Goal: Transaction & Acquisition: Subscribe to service/newsletter

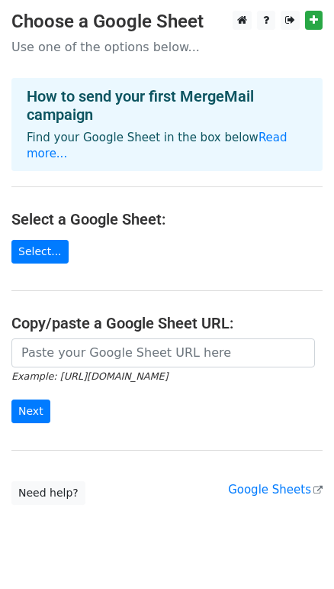
scroll to position [22, 0]
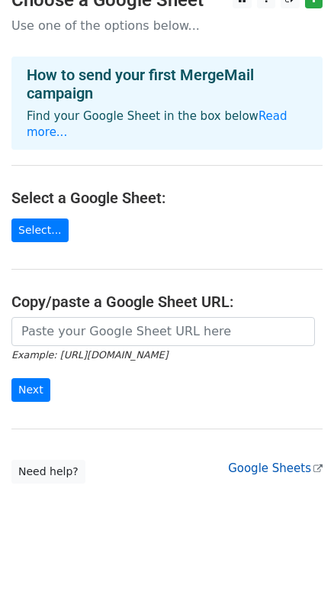
click at [249, 461] on link "Google Sheets" at bounding box center [275, 468] width 95 height 14
click at [33, 218] on link "Select..." at bounding box center [39, 230] width 57 height 24
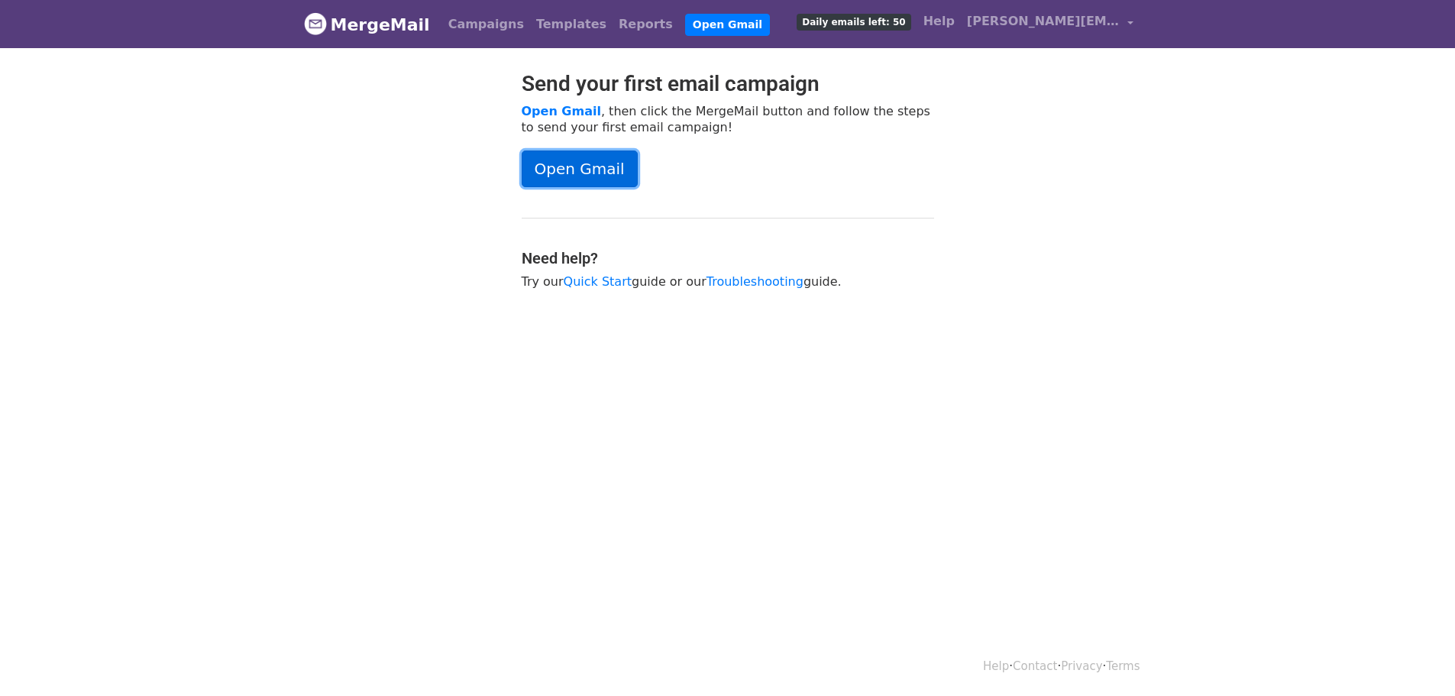
click at [587, 179] on link "Open Gmail" at bounding box center [579, 168] width 116 height 37
click at [554, 166] on link "Open Gmail" at bounding box center [579, 168] width 116 height 37
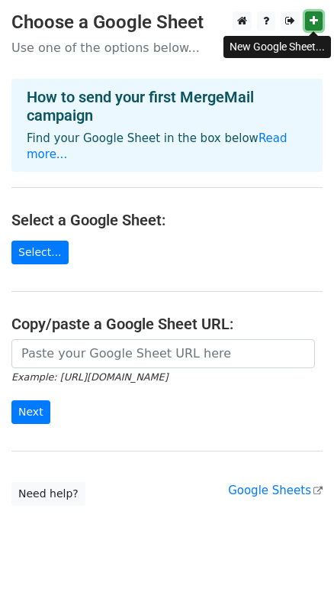
click at [314, 15] on link at bounding box center [314, 20] width 18 height 19
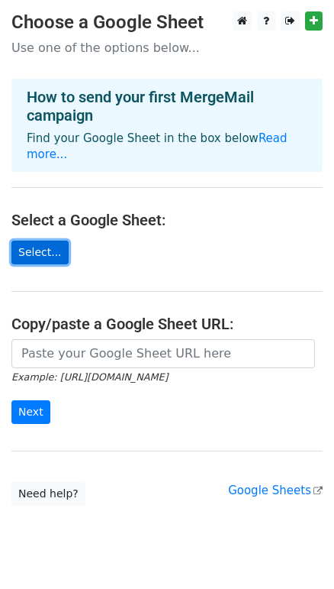
click at [32, 241] on link "Select..." at bounding box center [39, 253] width 57 height 24
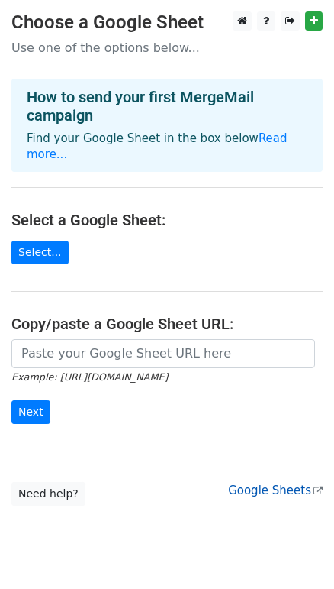
click at [264, 483] on link "Google Sheets" at bounding box center [275, 490] width 95 height 14
click at [272, 483] on link "Google Sheets" at bounding box center [275, 490] width 95 height 14
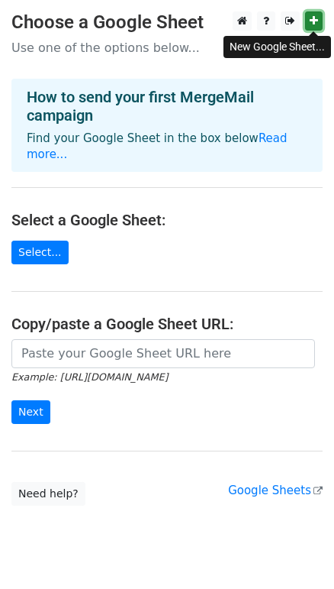
click at [312, 22] on icon at bounding box center [314, 20] width 8 height 11
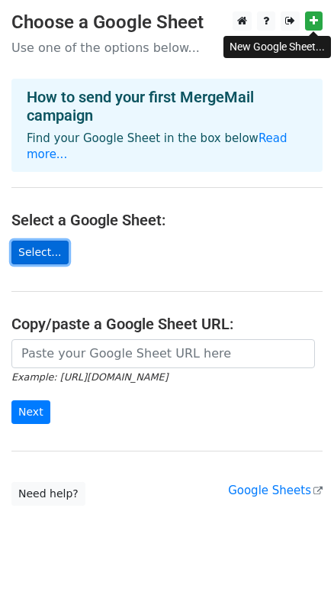
click at [29, 241] on link "Select..." at bounding box center [39, 253] width 57 height 24
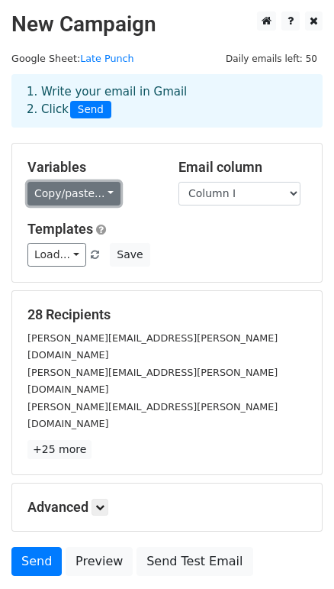
click at [98, 195] on link "Copy/paste..." at bounding box center [73, 194] width 93 height 24
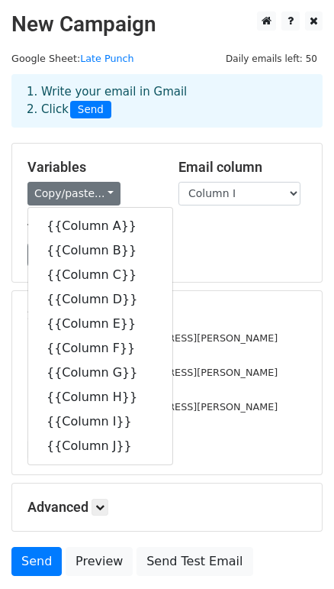
click at [192, 215] on div "Variables Copy/paste... {{Column A}} {{Column B}} {{Column C}} {{Column D}} {{C…" at bounding box center [167, 213] width 310 height 138
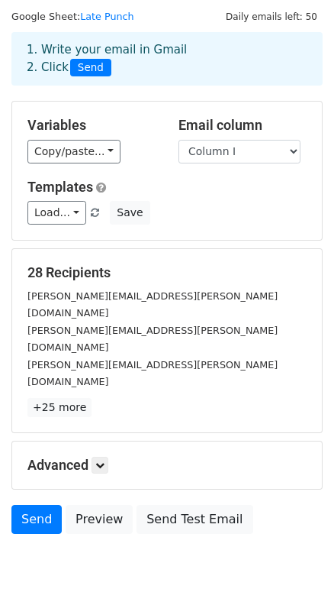
scroll to position [65, 0]
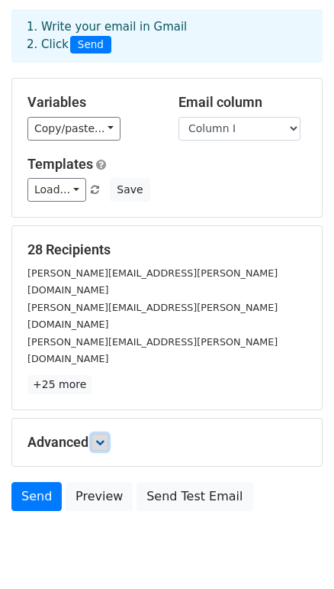
click at [100, 437] on icon at bounding box center [99, 441] width 9 height 9
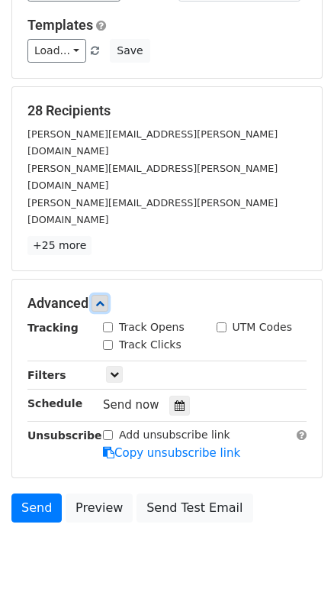
scroll to position [214, 0]
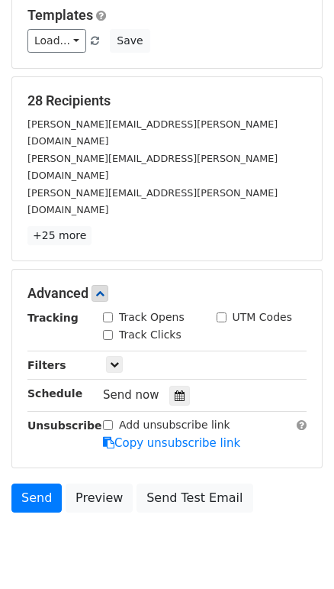
click at [108, 312] on input "Track Opens" at bounding box center [108, 317] width 10 height 10
checkbox input "true"
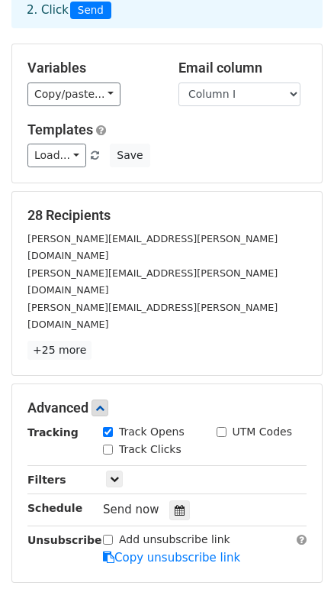
scroll to position [76, 0]
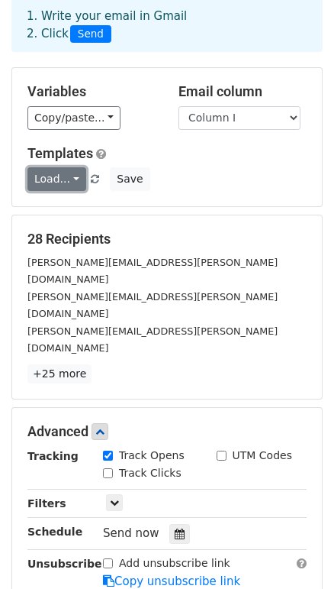
click at [69, 173] on link "Load..." at bounding box center [56, 179] width 59 height 24
click at [153, 181] on div "Load... No templates saved Save" at bounding box center [167, 179] width 302 height 24
click at [72, 177] on link "Load..." at bounding box center [56, 179] width 59 height 24
click at [81, 217] on h6 "No templates saved" at bounding box center [99, 214] width 143 height 25
click at [60, 177] on link "Load..." at bounding box center [56, 179] width 59 height 24
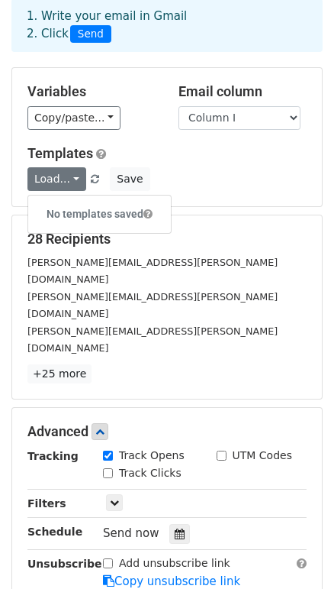
click at [74, 214] on h6 "No templates saved" at bounding box center [99, 214] width 143 height 25
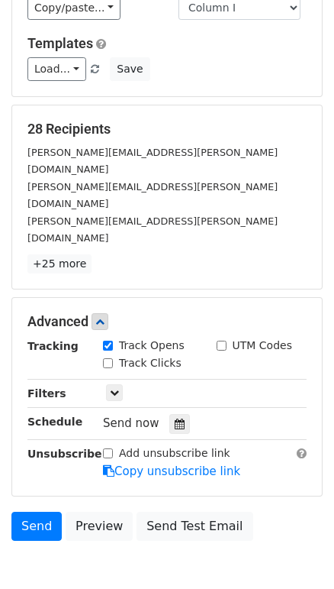
scroll to position [214, 0]
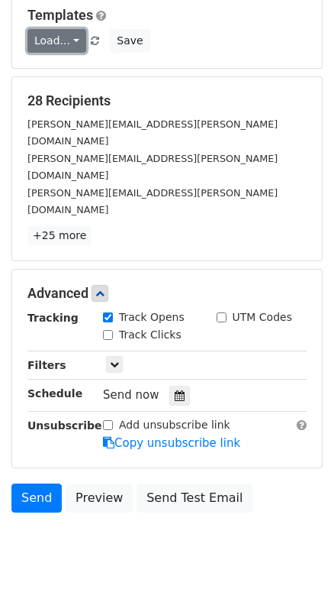
click at [54, 40] on link "Load..." at bounding box center [56, 41] width 59 height 24
click at [73, 72] on h6 "No templates saved" at bounding box center [99, 75] width 143 height 25
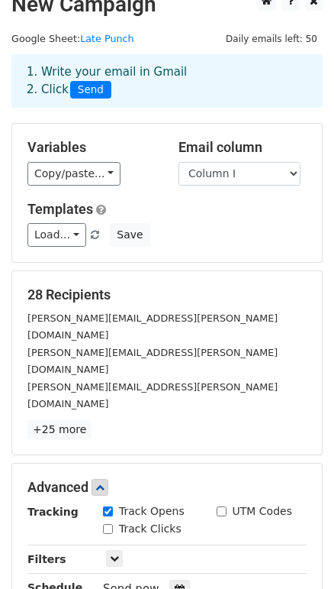
scroll to position [6, 0]
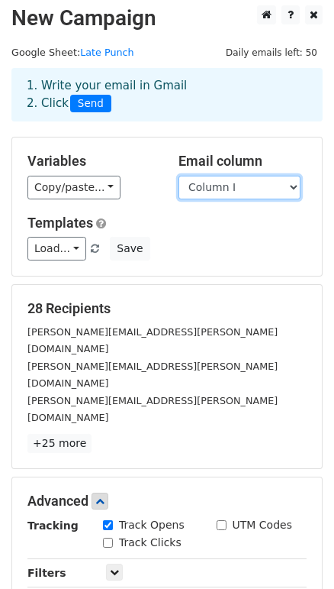
click at [288, 183] on select "Column A Column B Column C Column D Column E Column F Column G Column H Column …" at bounding box center [240, 188] width 122 height 24
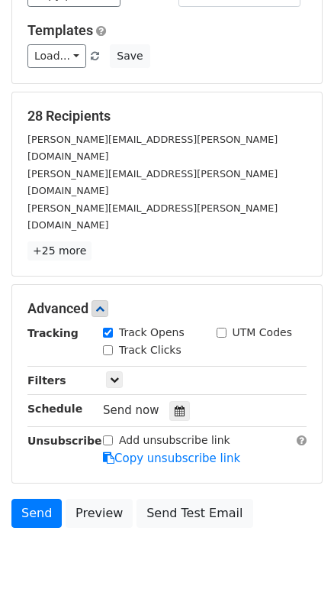
scroll to position [214, 0]
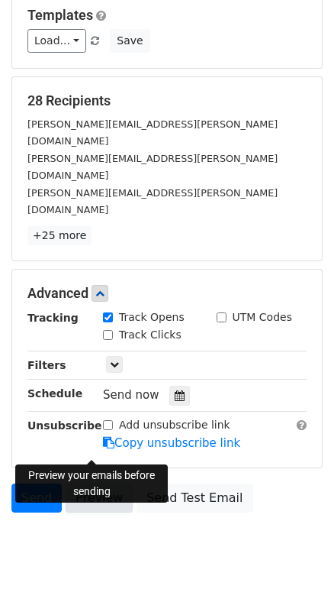
click at [94, 483] on link "Preview" at bounding box center [99, 497] width 67 height 29
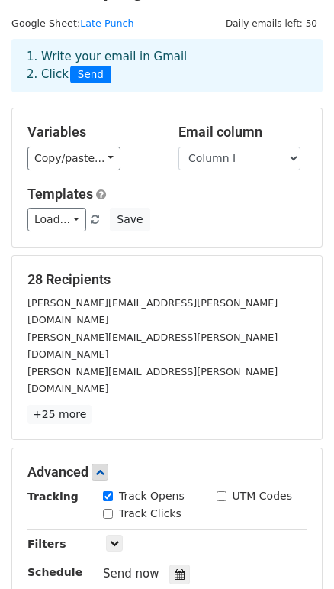
scroll to position [6, 0]
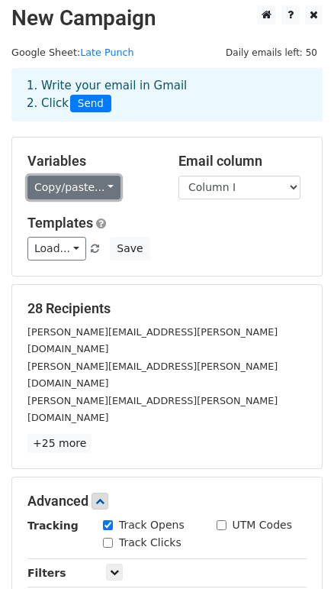
click at [78, 179] on link "Copy/paste..." at bounding box center [73, 188] width 93 height 24
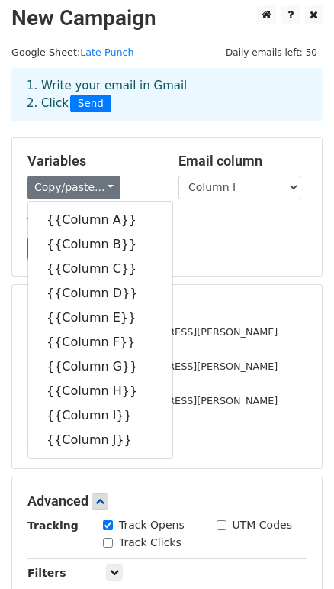
click at [111, 142] on div "Variables Copy/paste... {{Column A}} {{Column B}} {{Column C}} {{Column D}} {{C…" at bounding box center [167, 206] width 310 height 138
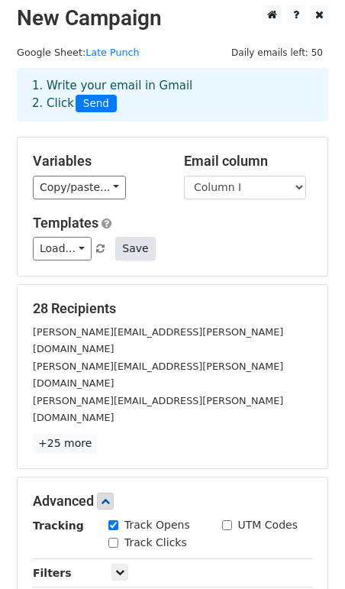
scroll to position [76, 0]
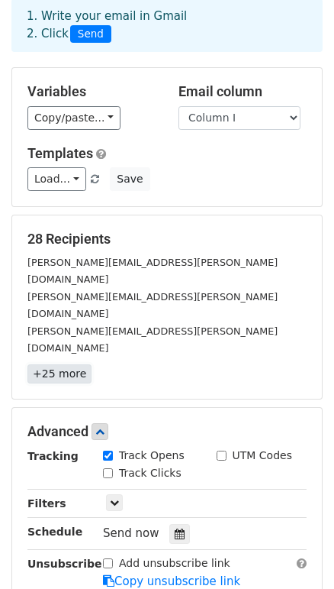
click at [69, 364] on link "+25 more" at bounding box center [59, 373] width 64 height 19
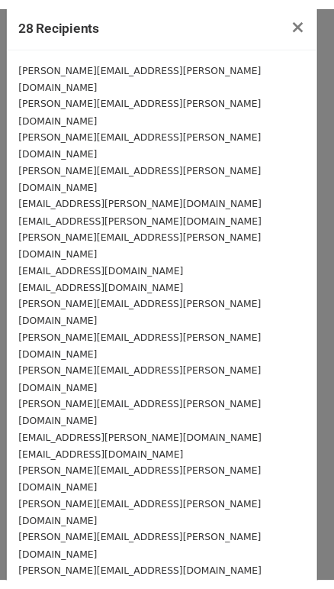
scroll to position [0, 0]
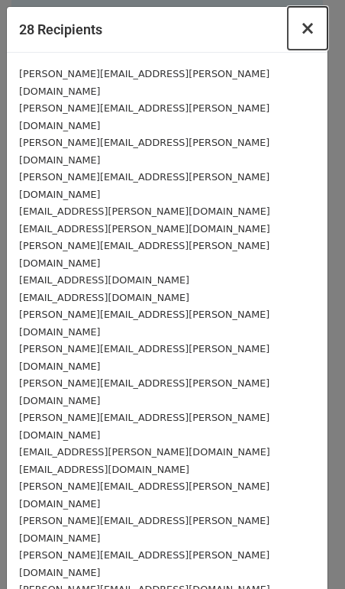
click at [300, 26] on span "×" at bounding box center [307, 28] width 15 height 21
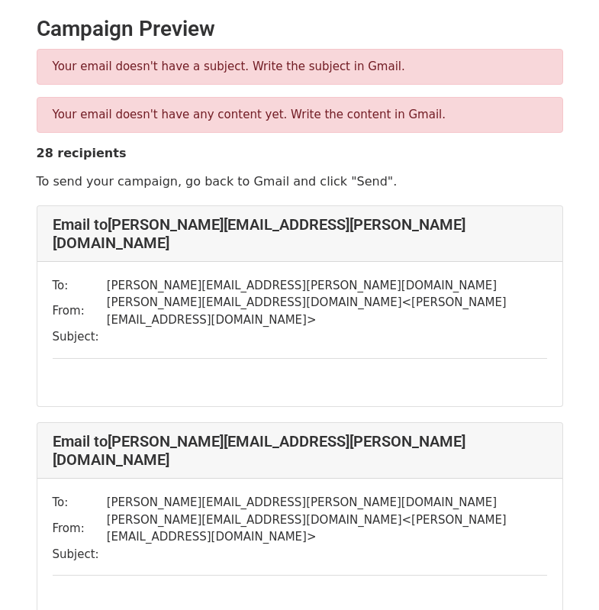
click at [218, 66] on p "Your email doesn't have a subject. Write the subject in Gmail." at bounding box center [300, 67] width 495 height 16
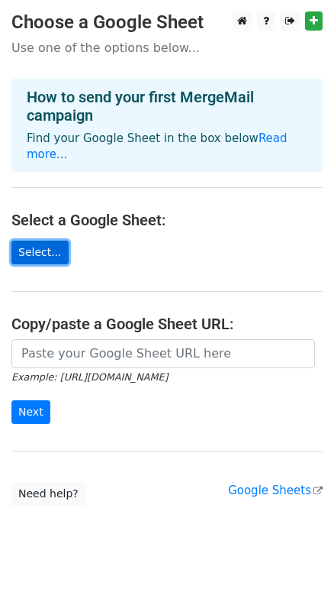
click at [41, 241] on link "Select..." at bounding box center [39, 253] width 57 height 24
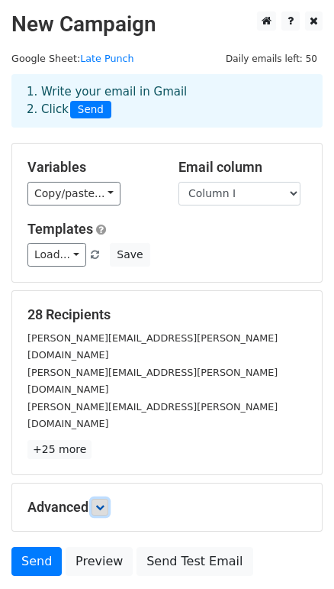
click at [103, 502] on icon at bounding box center [99, 506] width 9 height 9
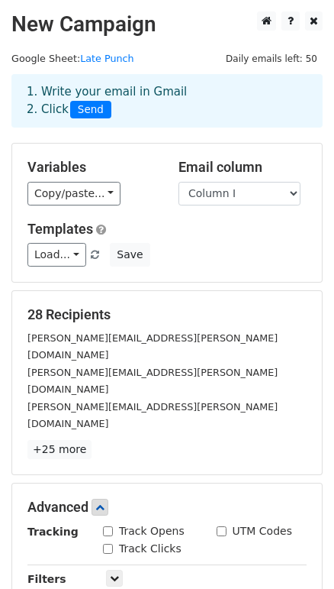
click at [111, 526] on input "Track Opens" at bounding box center [108, 531] width 10 height 10
checkbox input "true"
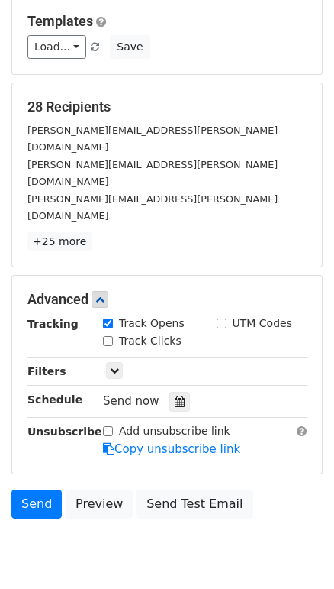
scroll to position [214, 0]
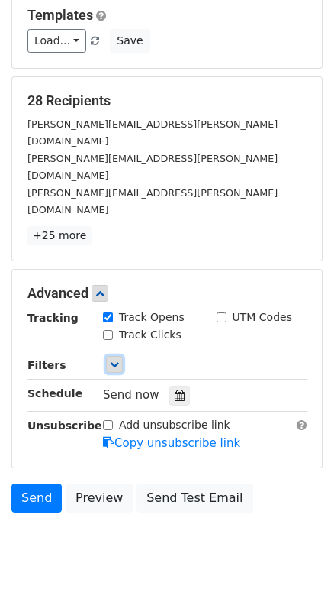
click at [111, 360] on icon at bounding box center [114, 364] width 9 height 9
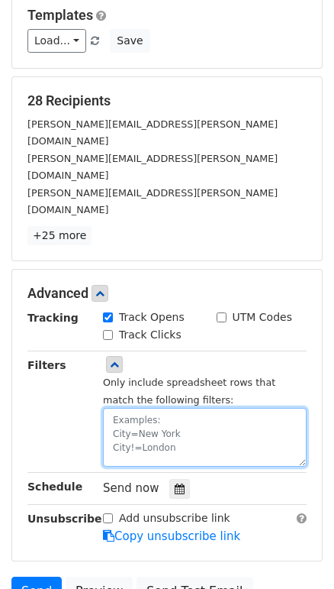
click at [136, 408] on textarea at bounding box center [205, 437] width 204 height 59
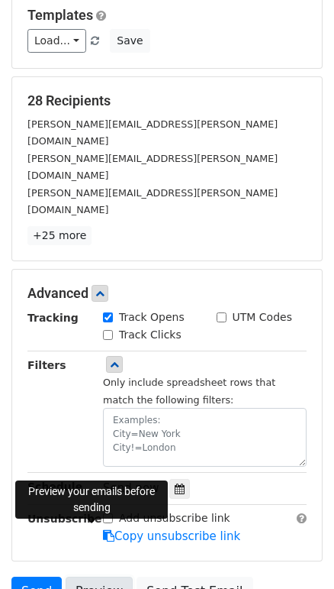
click at [89, 576] on link "Preview" at bounding box center [99, 590] width 67 height 29
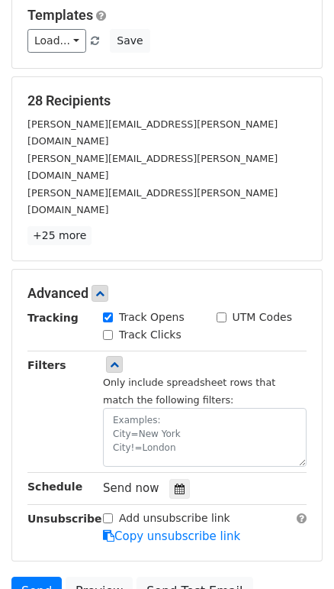
click at [55, 373] on div "Filters" at bounding box center [54, 412] width 76 height 111
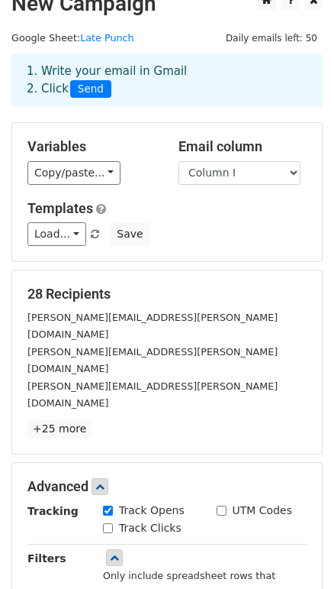
scroll to position [6, 0]
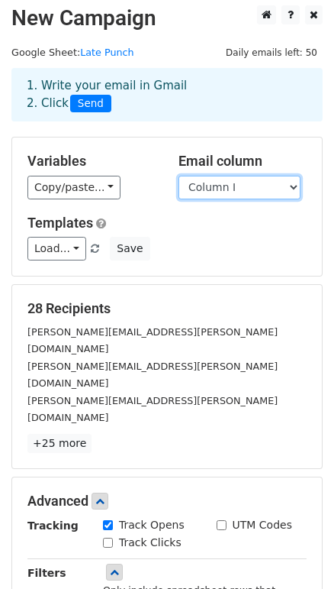
click at [290, 186] on select "Column A Column B Column C Column D Column E Column F Column G Column H Column …" at bounding box center [240, 188] width 122 height 24
click at [179, 176] on select "Column A Column B Column C Column D Column E Column F Column G Column H Column …" at bounding box center [240, 188] width 122 height 24
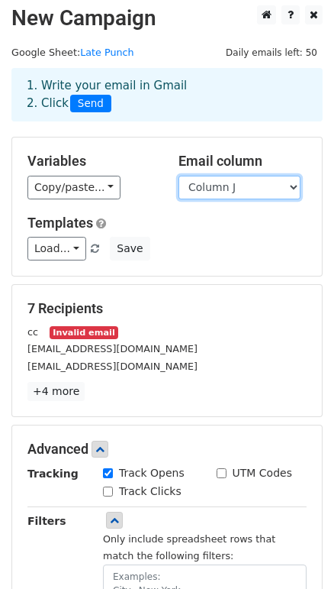
click at [278, 186] on select "Column A Column B Column C Column D Column E Column F Column G Column H Column …" at bounding box center [240, 188] width 122 height 24
click at [211, 180] on select "Column A Column B Column C Column D Column E Column F Column G Column H Column …" at bounding box center [240, 188] width 122 height 24
click at [179, 176] on select "Column A Column B Column C Column D Column E Column F Column G Column H Column …" at bounding box center [240, 188] width 122 height 24
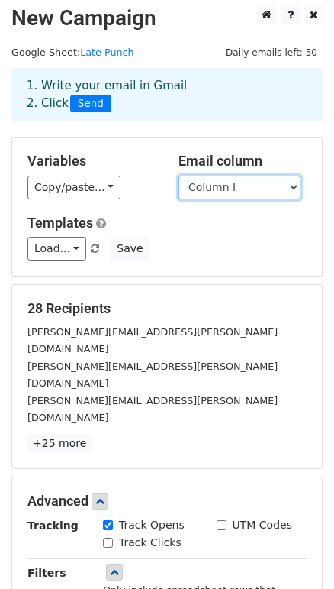
click at [260, 183] on select "Column A Column B Column C Column D Column E Column F Column G Column H Column …" at bounding box center [240, 188] width 122 height 24
select select "Column J"
click at [179, 176] on select "Column A Column B Column C Column D Column E Column F Column G Column H Column …" at bounding box center [240, 188] width 122 height 24
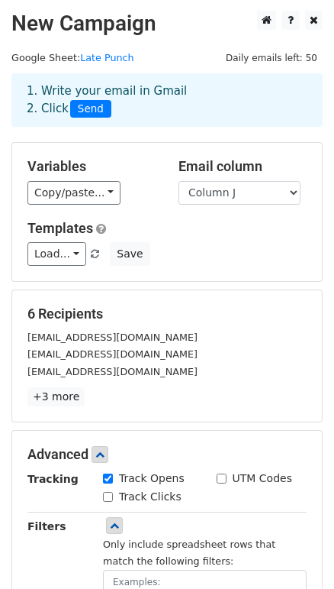
scroll to position [0, 0]
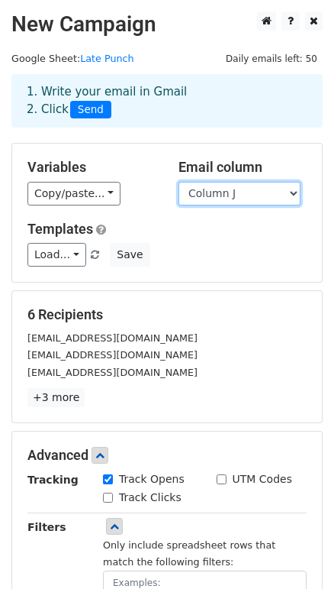
click at [277, 192] on select "Column A Column B Column C Column D Column E Column F Column G Column H Column …" at bounding box center [240, 194] width 122 height 24
click at [179, 182] on select "Column A Column B Column C Column D Column E Column F Column G Column H Column …" at bounding box center [240, 194] width 122 height 24
click at [173, 320] on h5 "6 Recipients" at bounding box center [166, 314] width 279 height 17
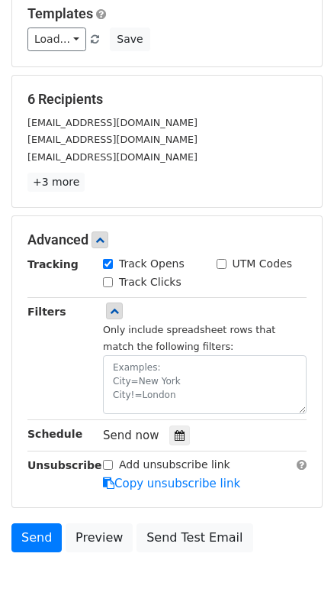
scroll to position [307, 0]
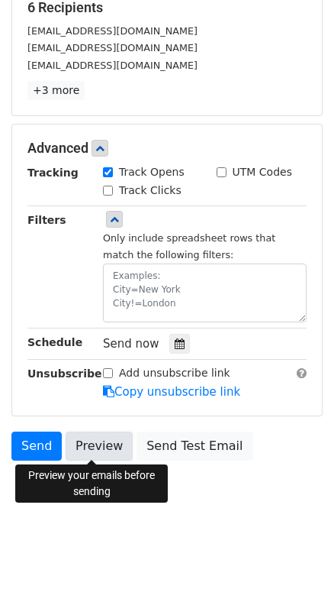
click at [91, 441] on link "Preview" at bounding box center [99, 445] width 67 height 29
click at [88, 444] on link "Preview" at bounding box center [99, 445] width 67 height 29
click at [98, 444] on link "Preview" at bounding box center [99, 445] width 67 height 29
click at [86, 441] on link "Preview" at bounding box center [99, 445] width 67 height 29
click at [87, 444] on link "Preview" at bounding box center [99, 445] width 67 height 29
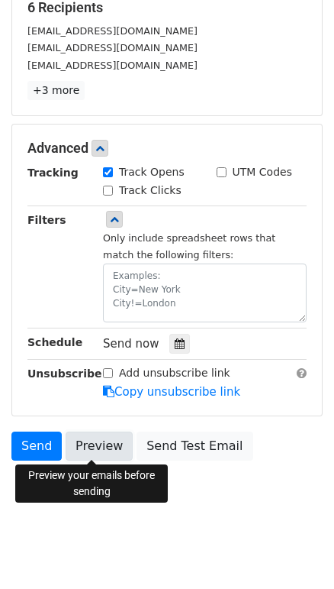
click at [92, 444] on link "Preview" at bounding box center [99, 445] width 67 height 29
click at [82, 444] on link "Preview" at bounding box center [99, 445] width 67 height 29
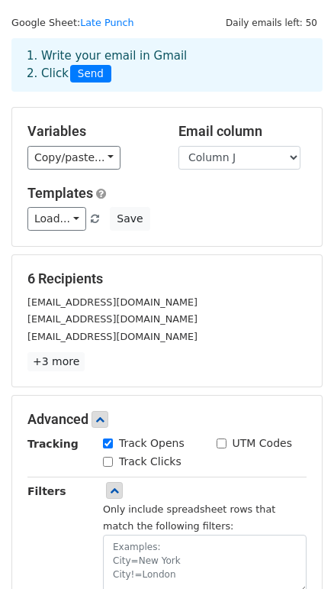
scroll to position [30, 0]
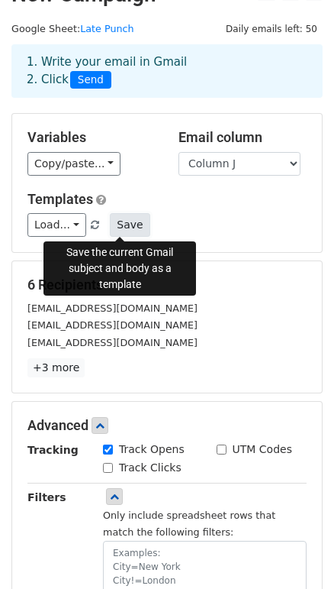
click at [118, 227] on button "Save" at bounding box center [130, 225] width 40 height 24
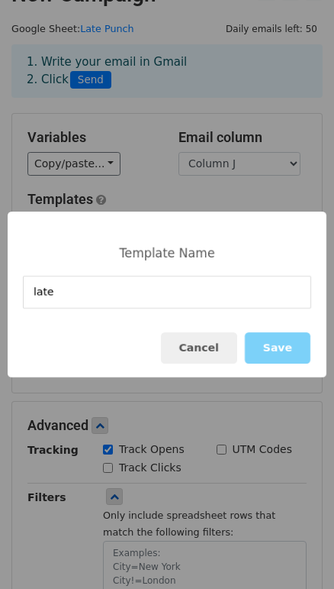
type input "late"
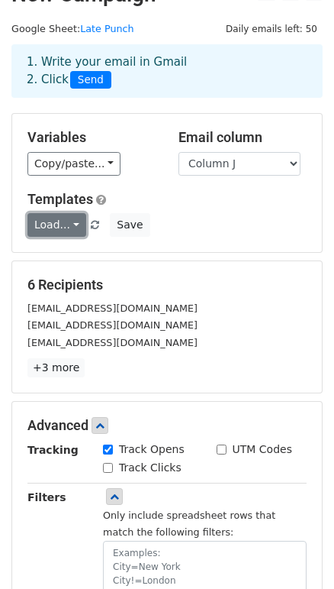
click at [60, 221] on link "Load..." at bounding box center [56, 225] width 59 height 24
click at [57, 257] on link "late" at bounding box center [88, 259] width 121 height 24
click at [61, 221] on link "Load..." at bounding box center [56, 225] width 59 height 24
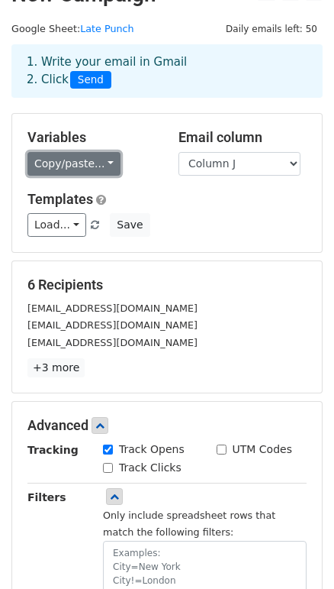
click at [91, 163] on link "Copy/paste..." at bounding box center [73, 164] width 93 height 24
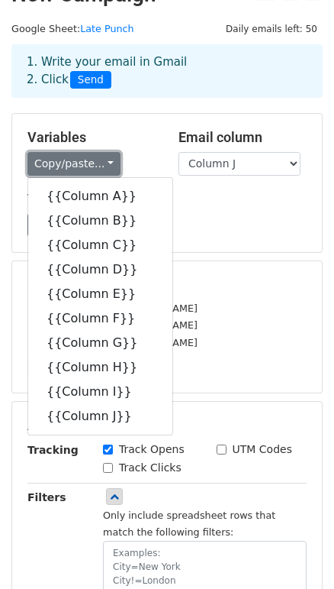
click at [91, 163] on link "Copy/paste..." at bounding box center [73, 164] width 93 height 24
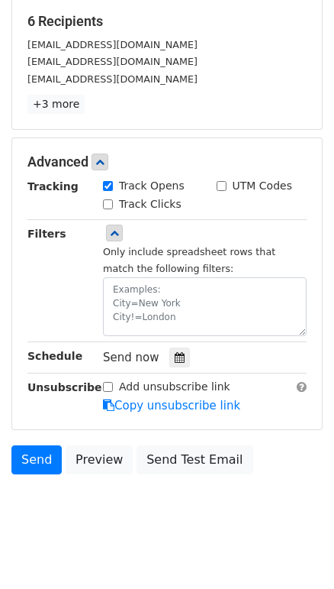
scroll to position [307, 0]
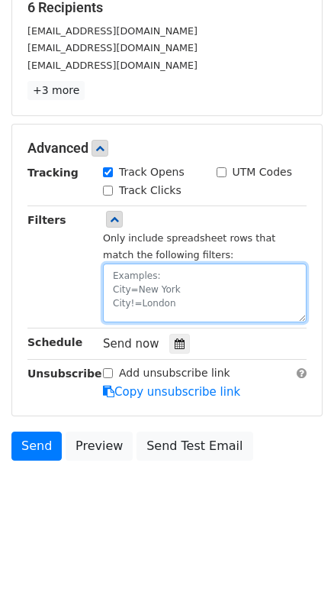
click at [198, 285] on textarea at bounding box center [205, 292] width 204 height 59
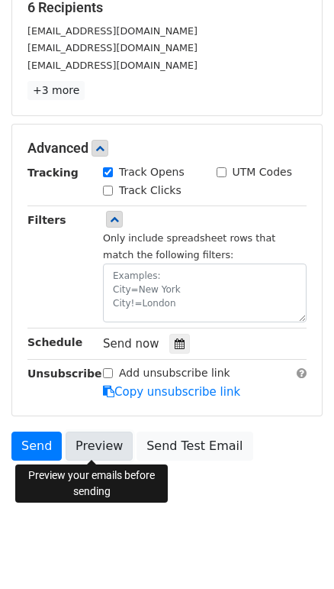
click at [93, 444] on link "Preview" at bounding box center [99, 445] width 67 height 29
click at [95, 443] on link "Preview" at bounding box center [99, 445] width 67 height 29
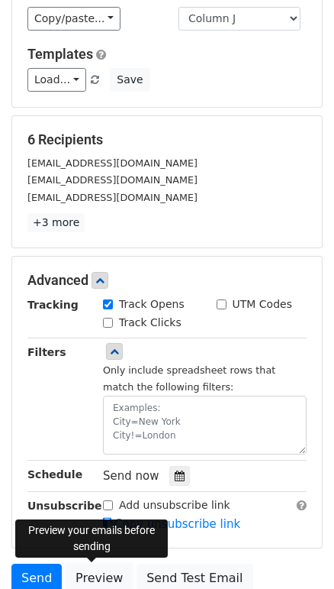
scroll to position [99, 0]
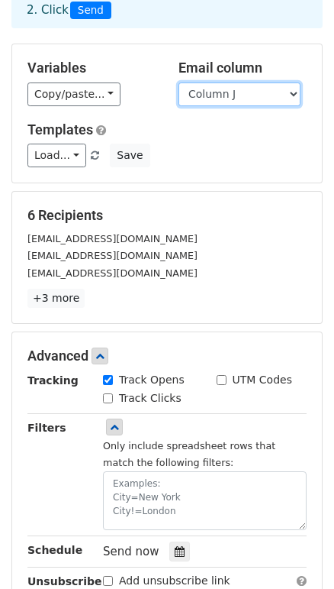
click at [275, 91] on select "Column A Column B Column C Column D Column E Column F Column G Column H Column …" at bounding box center [240, 94] width 122 height 24
click at [179, 82] on select "Column A Column B Column C Column D Column E Column F Column G Column H Column …" at bounding box center [240, 94] width 122 height 24
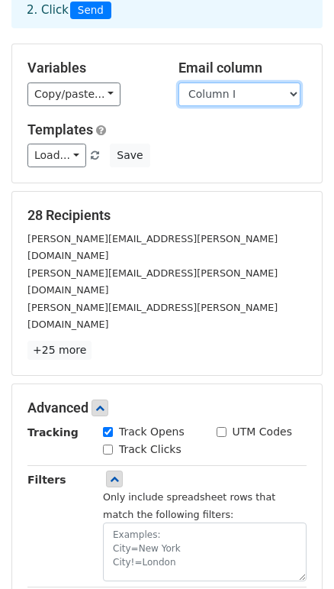
click at [295, 94] on select "Column A Column B Column C Column D Column E Column F Column G Column H Column …" at bounding box center [240, 94] width 122 height 24
click at [179, 82] on select "Column A Column B Column C Column D Column E Column F Column G Column H Column …" at bounding box center [240, 94] width 122 height 24
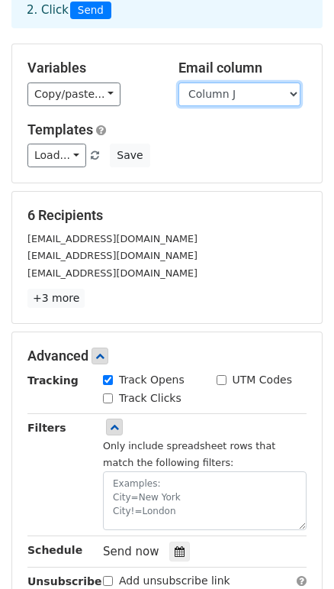
click at [294, 91] on select "Column A Column B Column C Column D Column E Column F Column G Column H Column …" at bounding box center [240, 94] width 122 height 24
select select "Column I"
click at [179, 82] on select "Column A Column B Column C Column D Column E Column F Column G Column H Column …" at bounding box center [240, 94] width 122 height 24
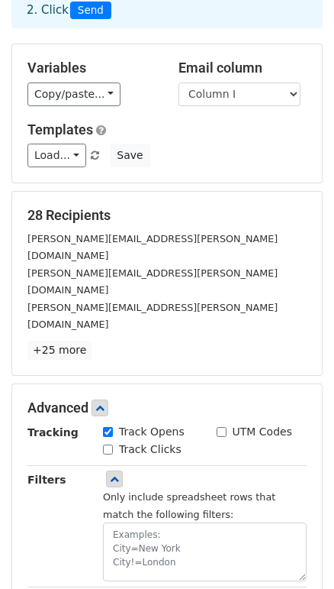
scroll to position [307, 0]
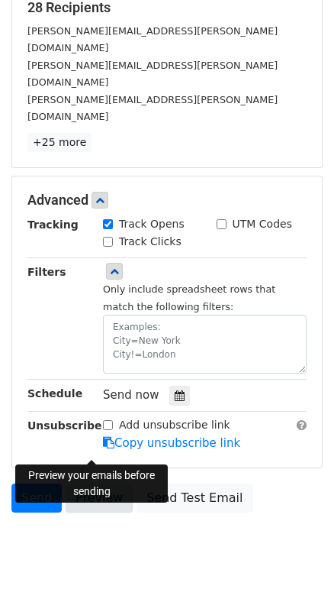
click at [82, 483] on link "Preview" at bounding box center [99, 497] width 67 height 29
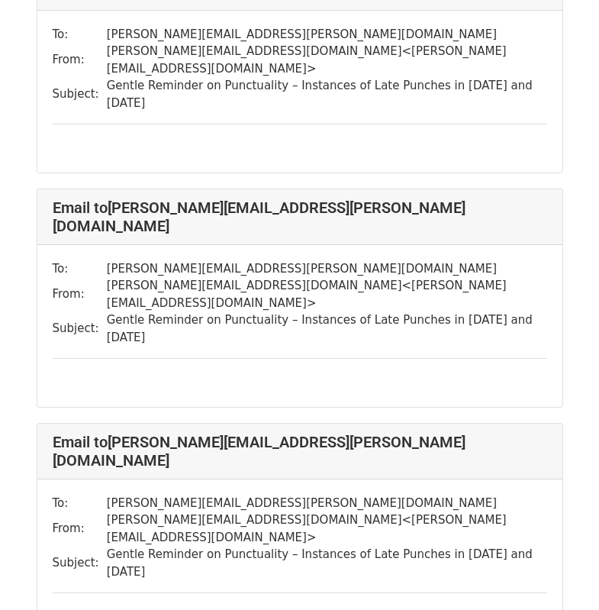
scroll to position [3741, 0]
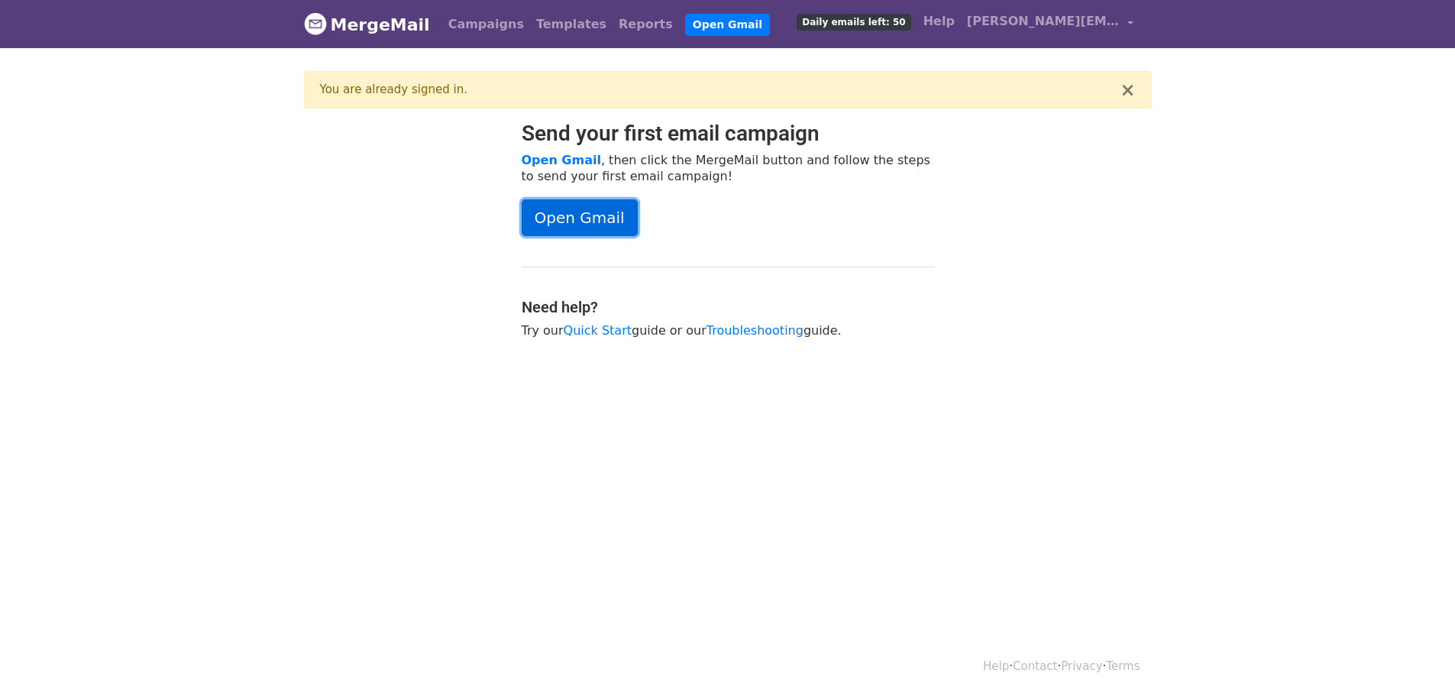
click at [582, 220] on link "Open Gmail" at bounding box center [579, 217] width 116 height 37
click at [612, 26] on link "Reports" at bounding box center [645, 24] width 66 height 31
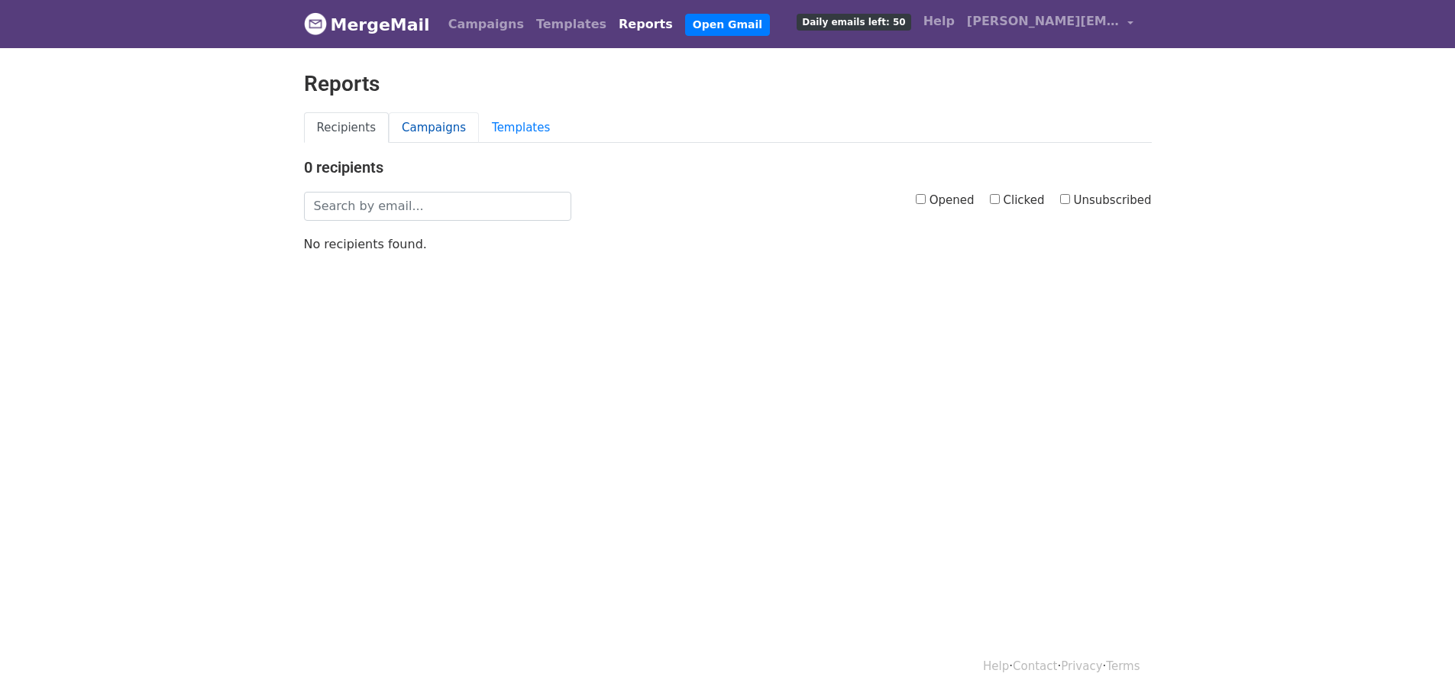
click at [424, 133] on link "Campaigns" at bounding box center [434, 127] width 90 height 31
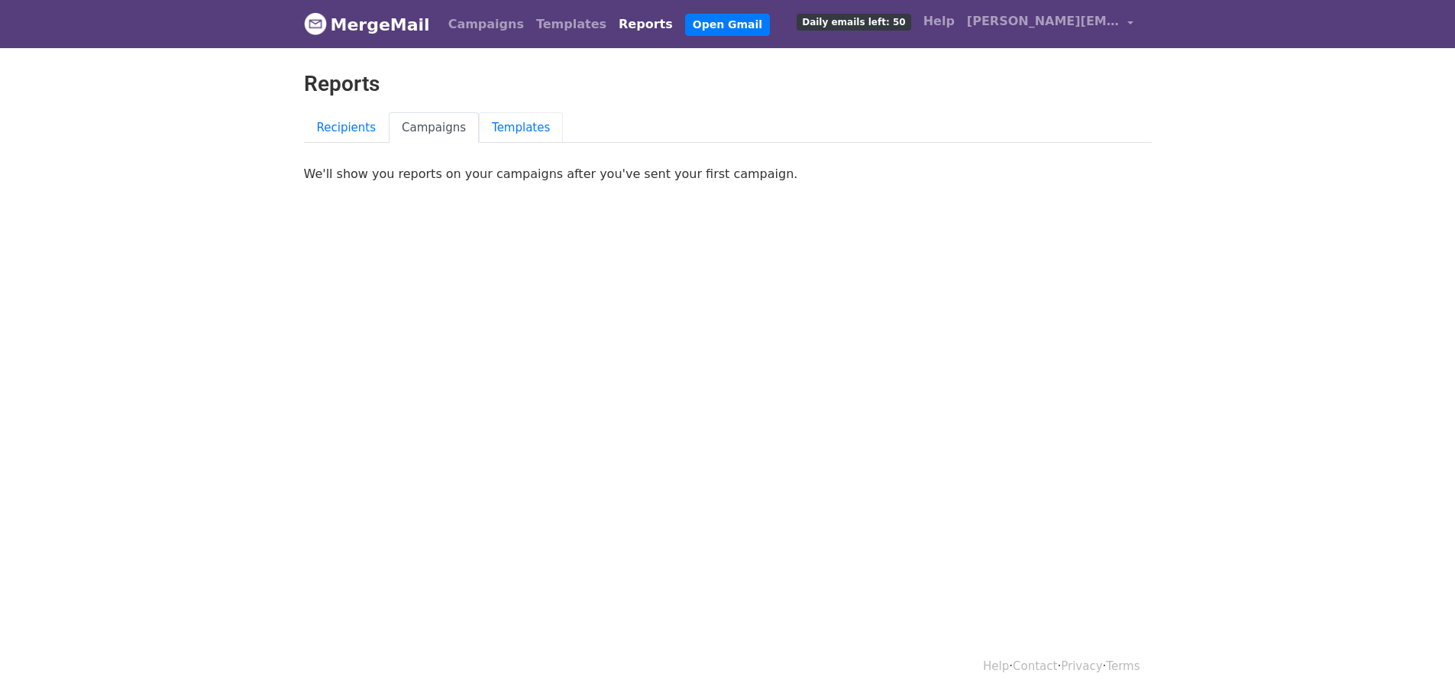
click at [486, 128] on link "Templates" at bounding box center [521, 127] width 84 height 31
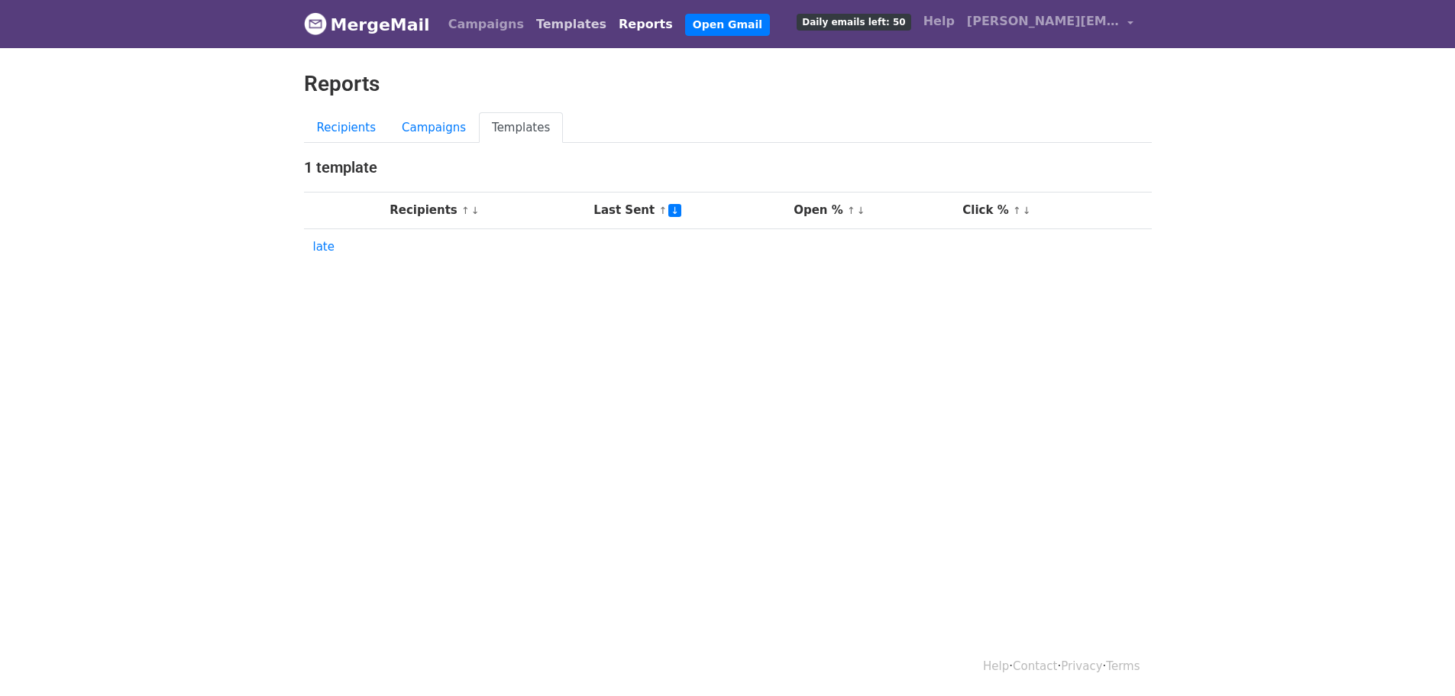
click at [531, 23] on link "Templates" at bounding box center [571, 24] width 82 height 31
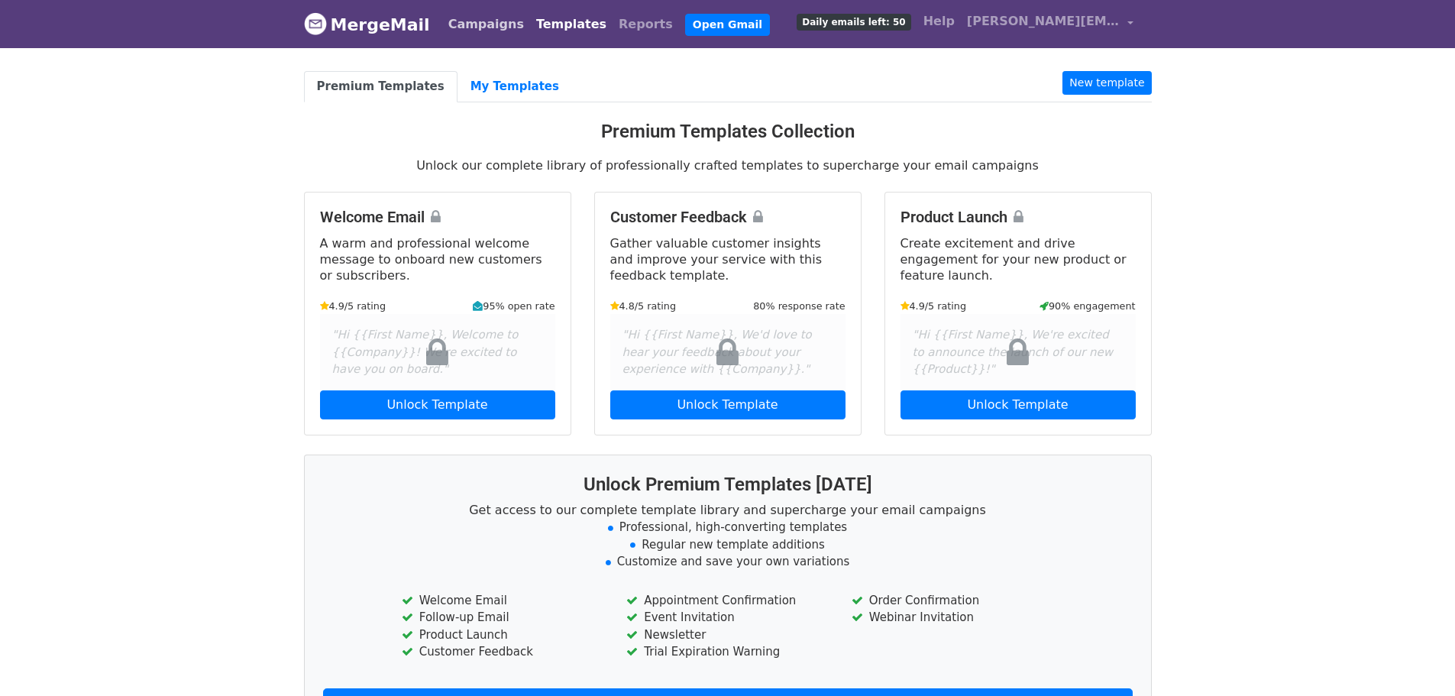
click at [460, 27] on link "Campaigns" at bounding box center [486, 24] width 88 height 31
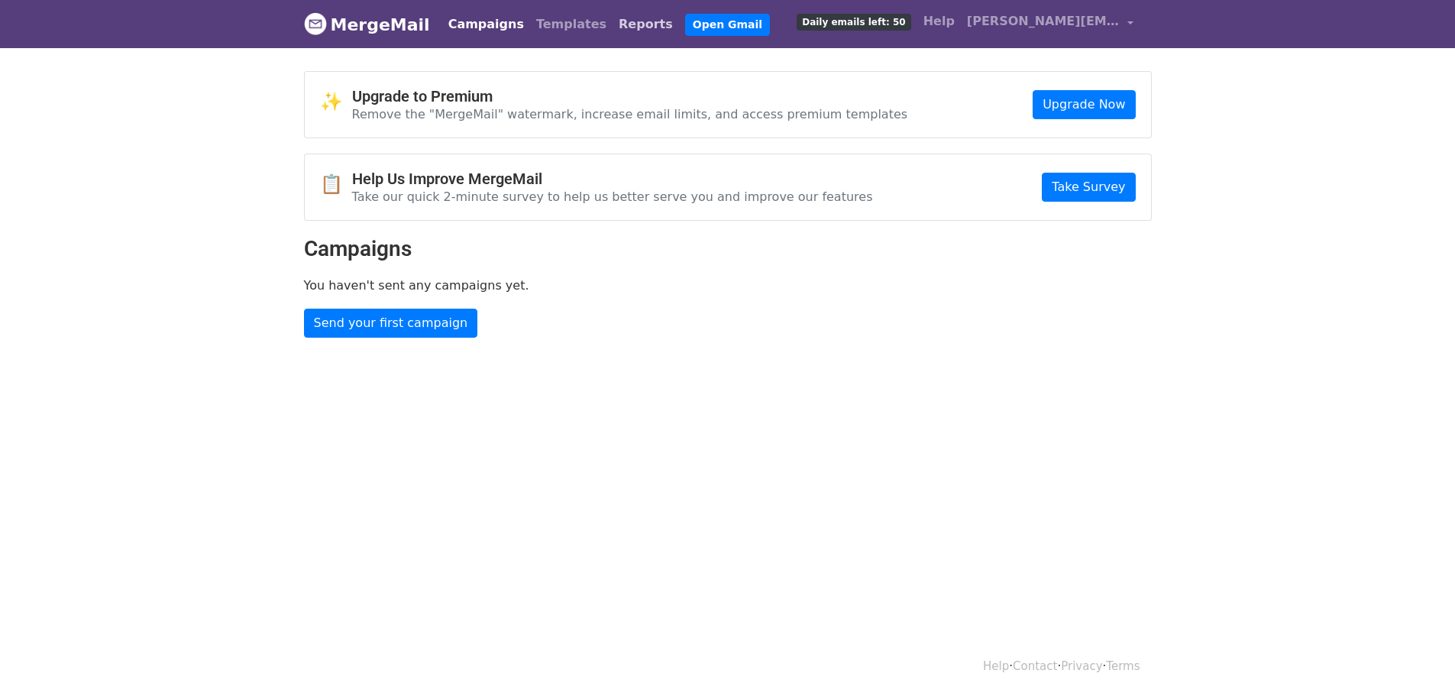
click at [612, 18] on link "Reports" at bounding box center [645, 24] width 66 height 31
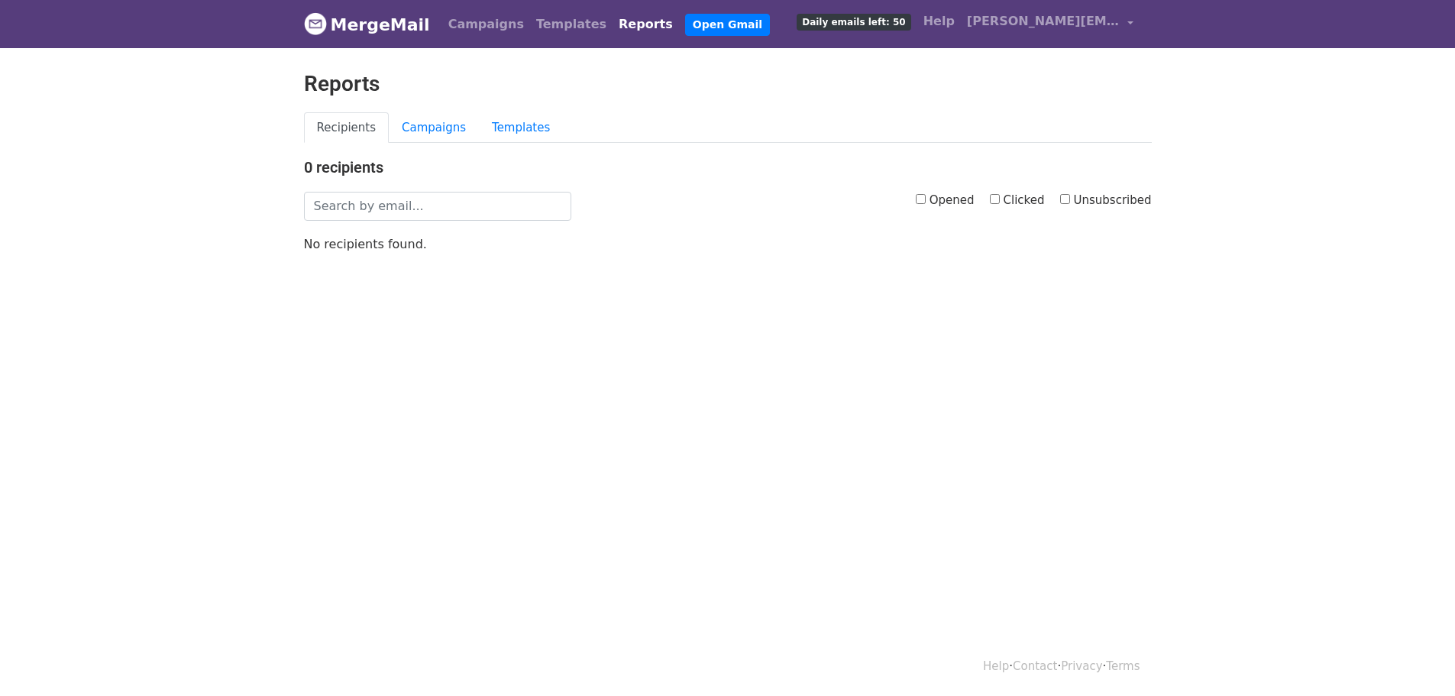
click at [935, 198] on label "Opened" at bounding box center [944, 201] width 59 height 18
click at [925, 198] on input "Opened" at bounding box center [920, 199] width 10 height 10
checkbox input "true"
click at [999, 197] on input "Clicked" at bounding box center [995, 199] width 10 height 10
checkbox input "true"
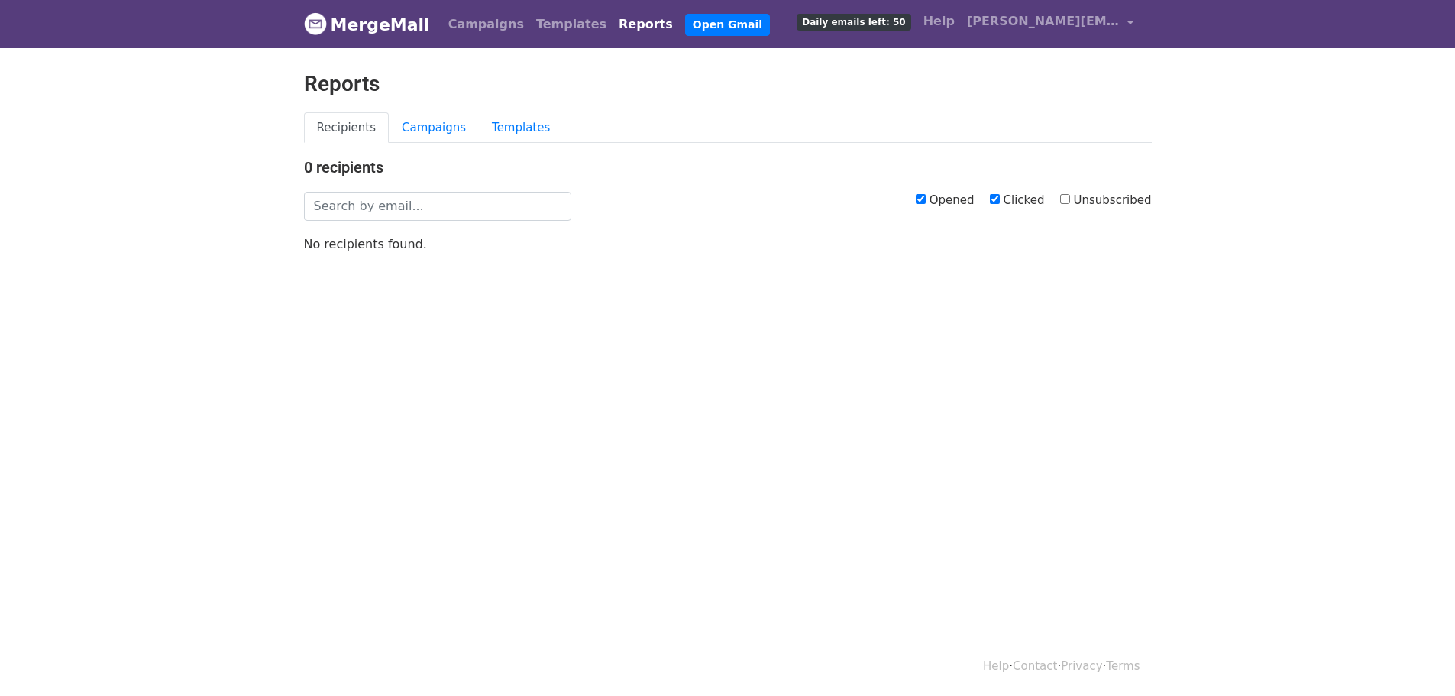
click at [1070, 195] on input "Unsubscribed" at bounding box center [1065, 199] width 10 height 10
checkbox input "true"
click at [1022, 224] on div "0 recipients Opened Clicked Unsubscribed No recipients found." at bounding box center [727, 205] width 870 height 94
click at [1068, 199] on input "Unsubscribed" at bounding box center [1065, 199] width 10 height 10
checkbox input "false"
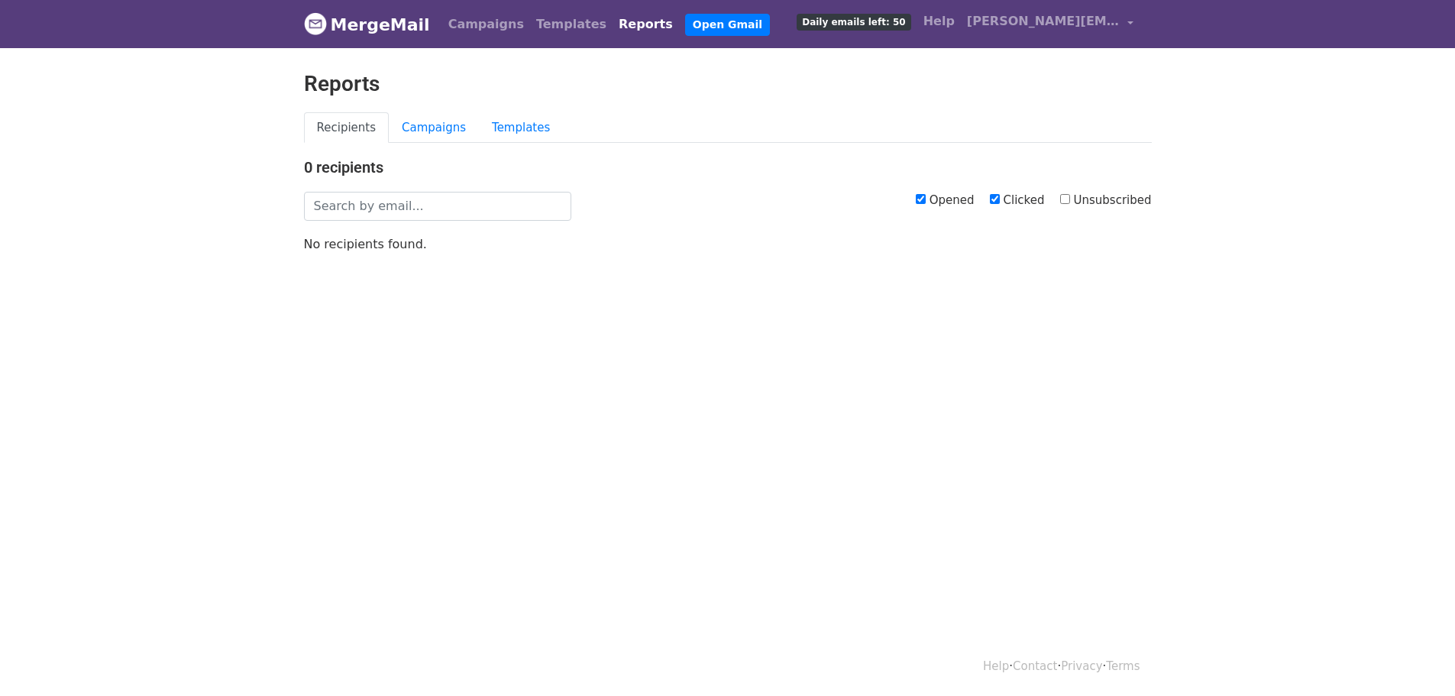
click at [997, 199] on input "Clicked" at bounding box center [995, 199] width 10 height 10
checkbox input "false"
